Goal: Task Accomplishment & Management: Complete application form

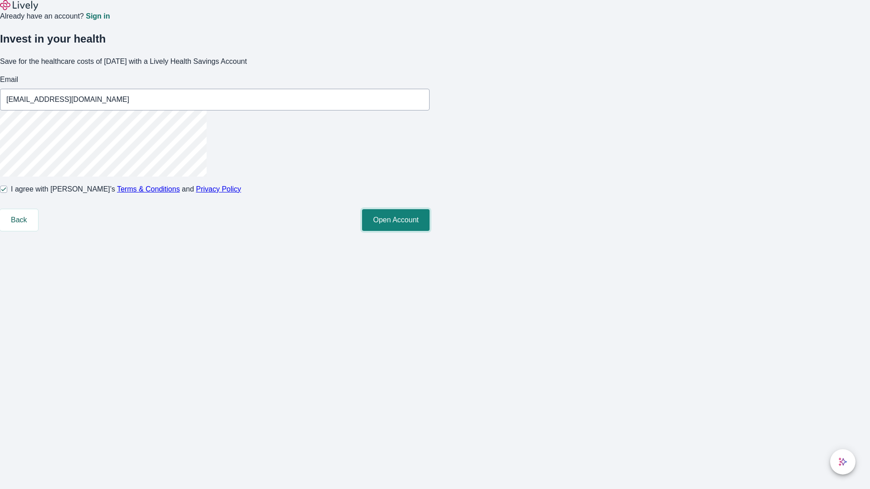
click at [429, 231] on button "Open Account" at bounding box center [395, 220] width 67 height 22
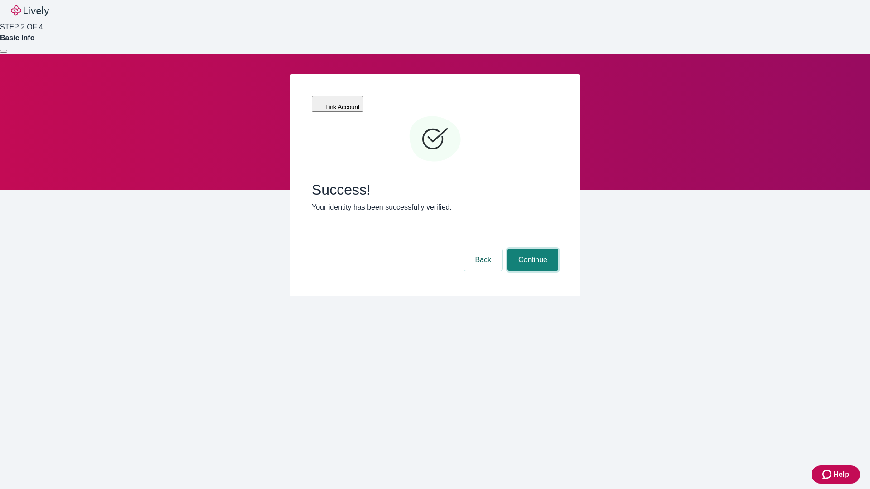
click at [531, 249] on button "Continue" at bounding box center [532, 260] width 51 height 22
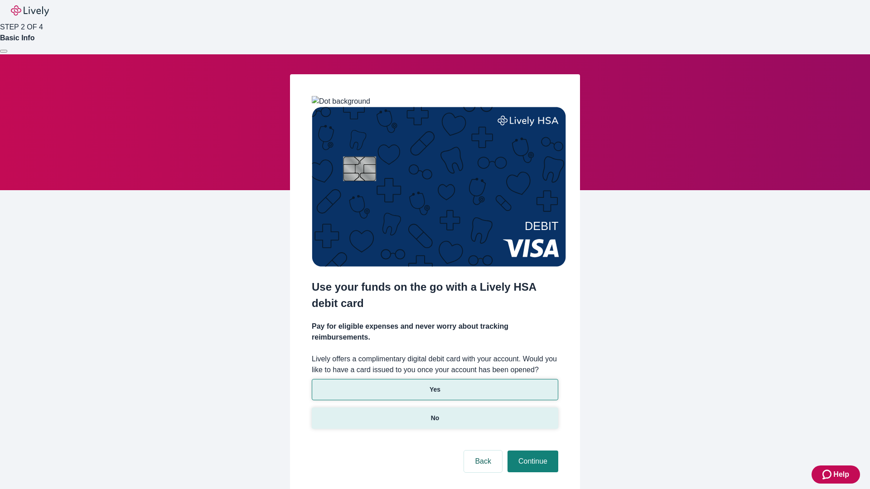
click at [434, 414] on p "No" at bounding box center [435, 419] width 9 height 10
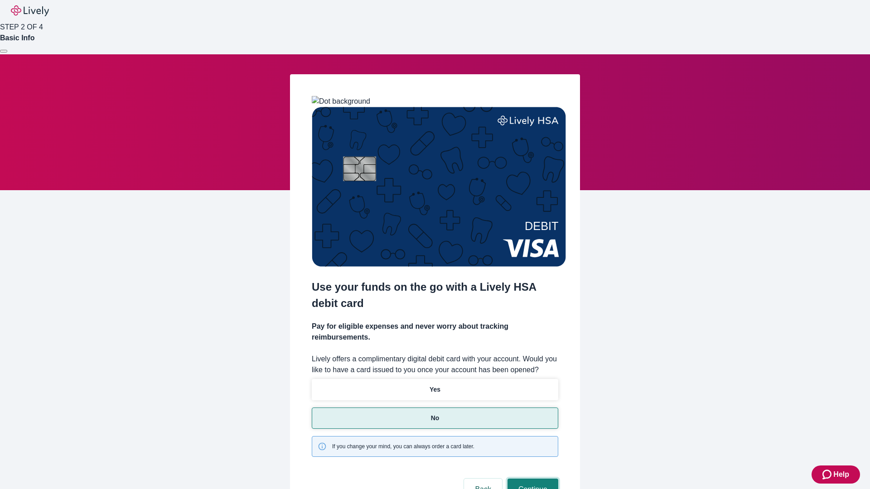
click at [531, 479] on button "Continue" at bounding box center [532, 490] width 51 height 22
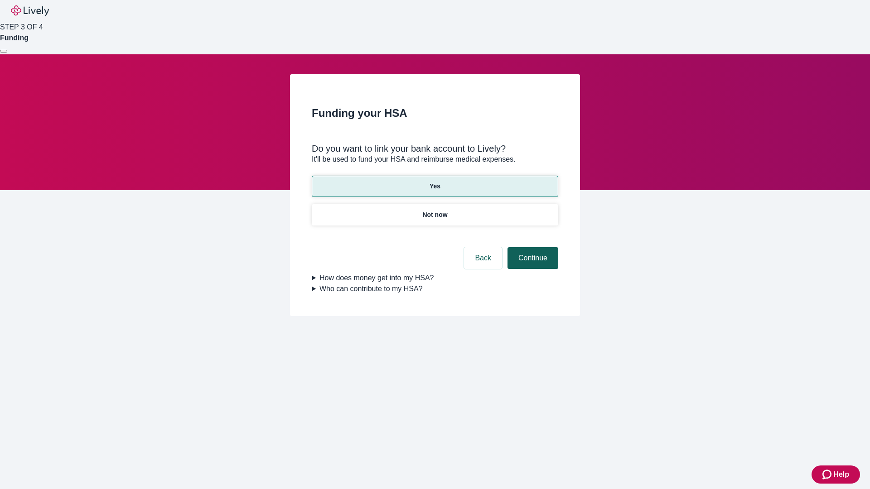
click at [531, 247] on button "Continue" at bounding box center [532, 258] width 51 height 22
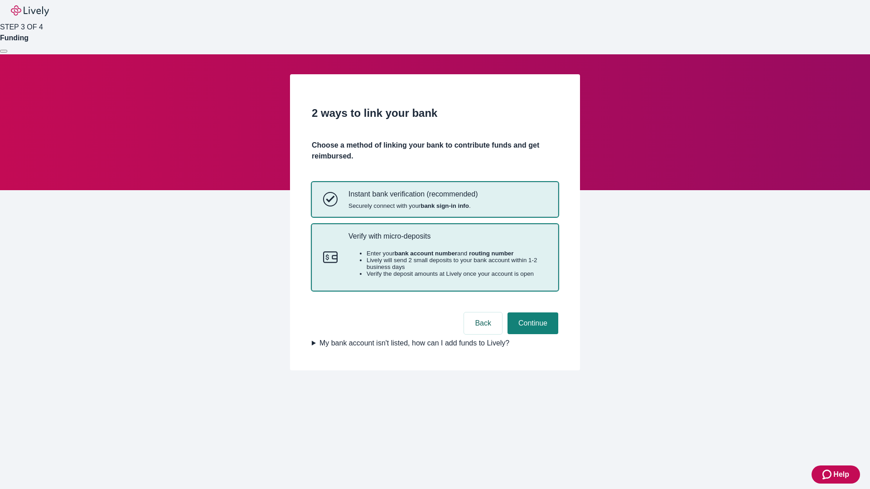
click at [447, 241] on p "Verify with micro-deposits" at bounding box center [447, 236] width 198 height 9
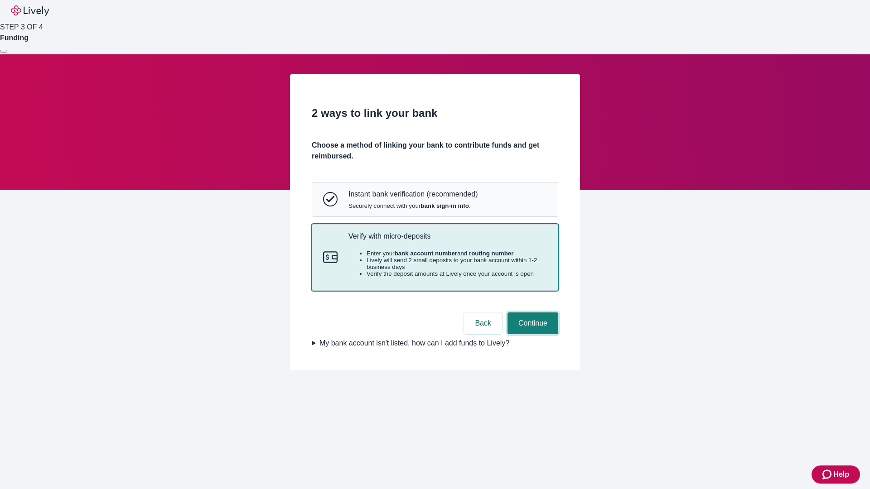
click at [531, 334] on button "Continue" at bounding box center [532, 324] width 51 height 22
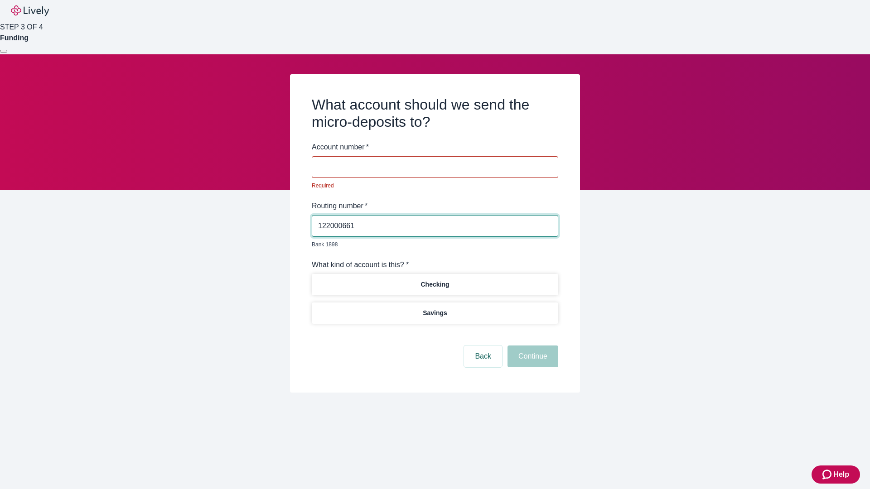
type input "122000661"
type input "360520"
